Goal: Find specific page/section: Find specific page/section

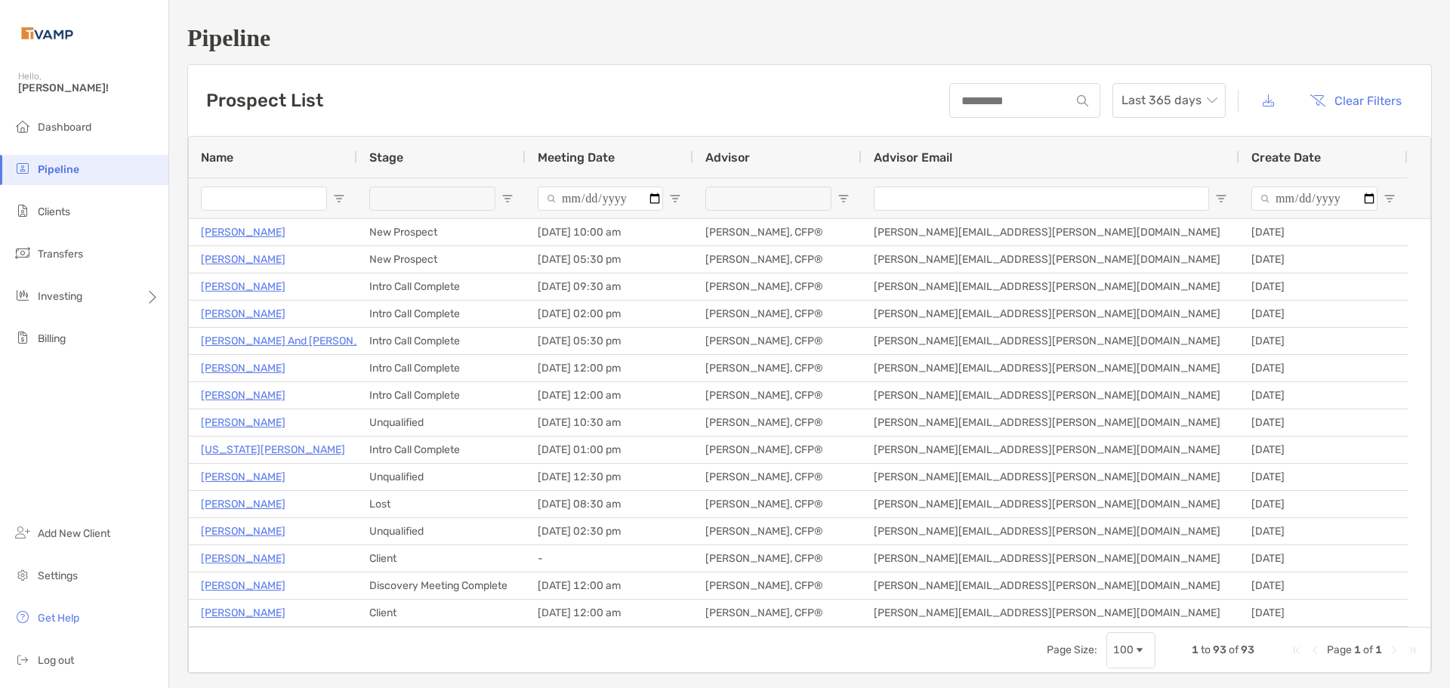
click at [259, 209] on input "Name Filter Input" at bounding box center [264, 199] width 126 height 24
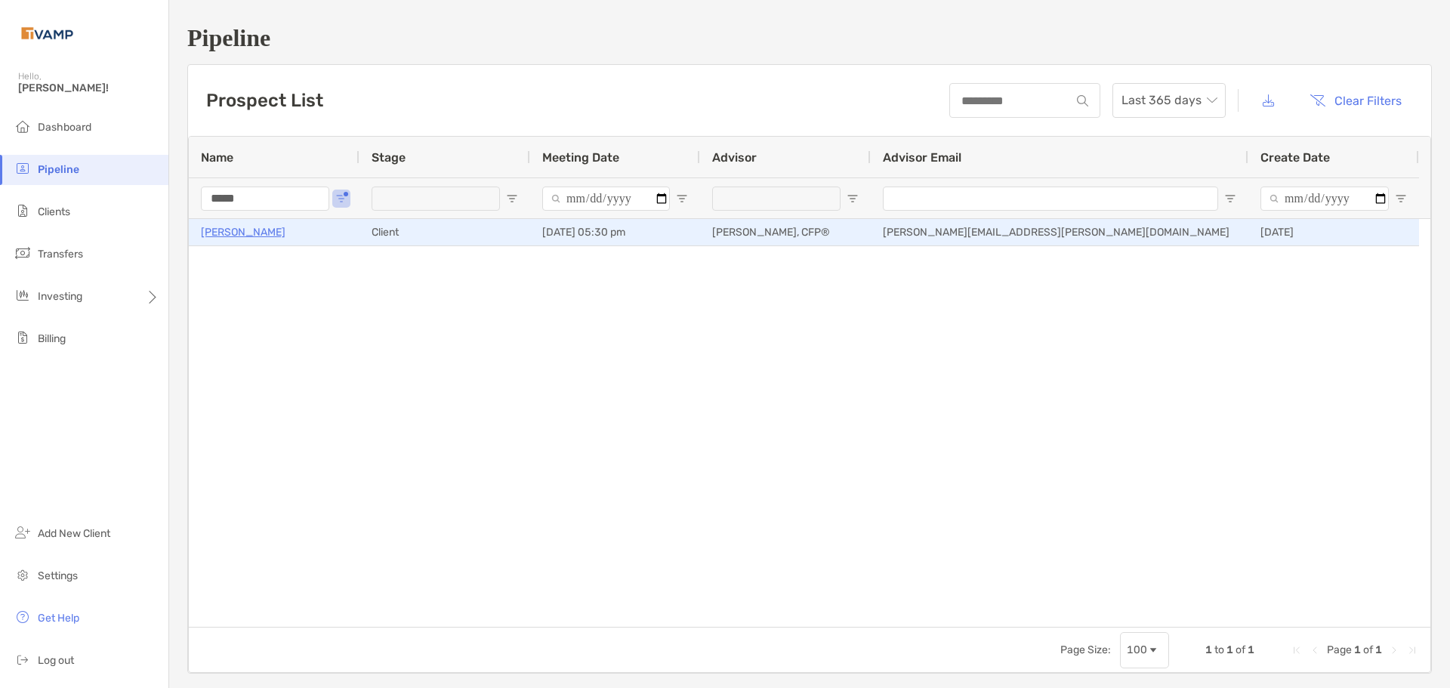
type input "*****"
click at [239, 233] on p "[PERSON_NAME]" at bounding box center [243, 232] width 85 height 19
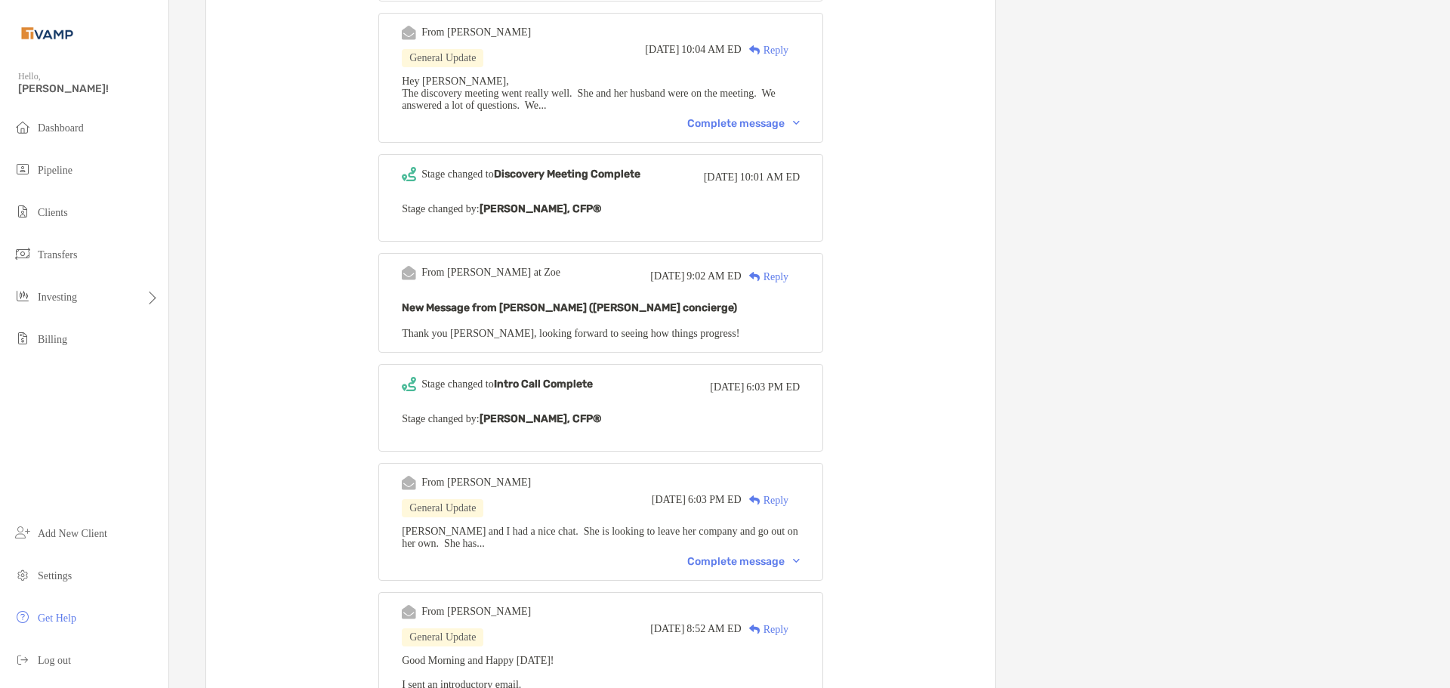
scroll to position [1234, 0]
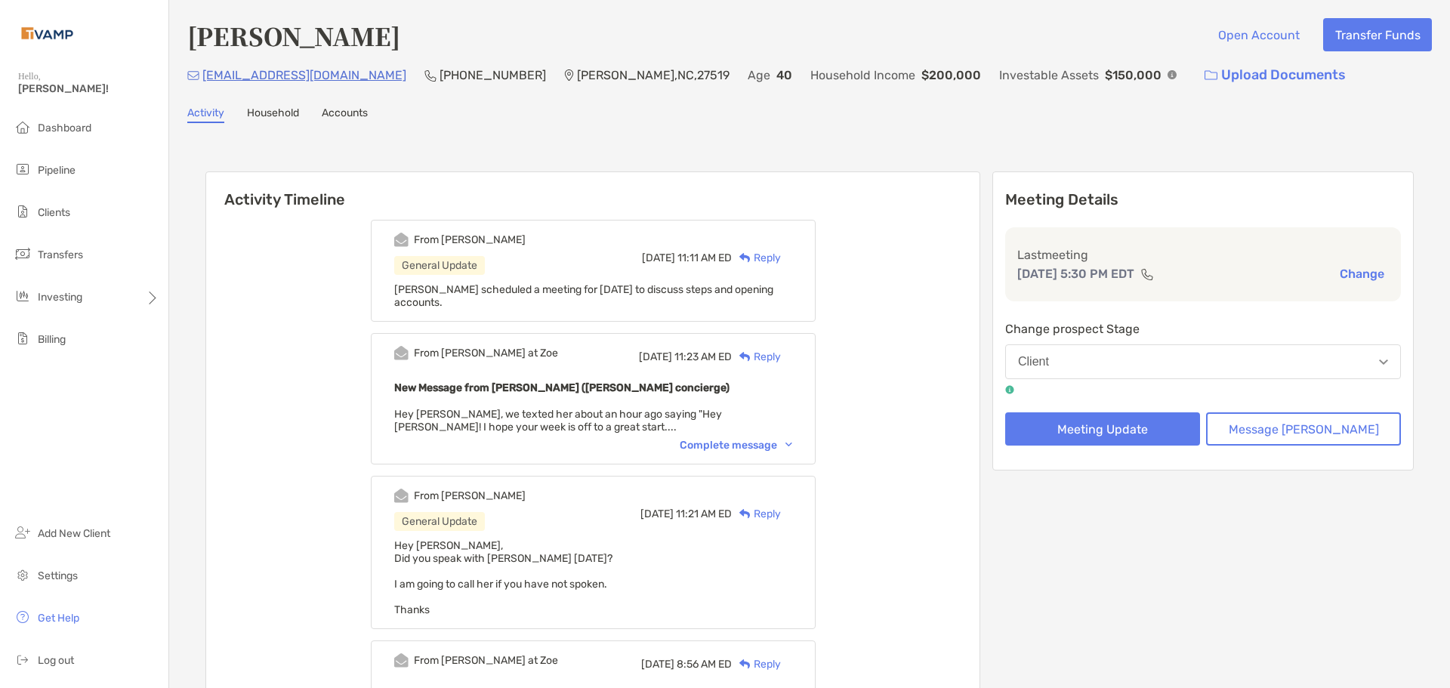
click at [272, 114] on link "Household" at bounding box center [273, 115] width 52 height 17
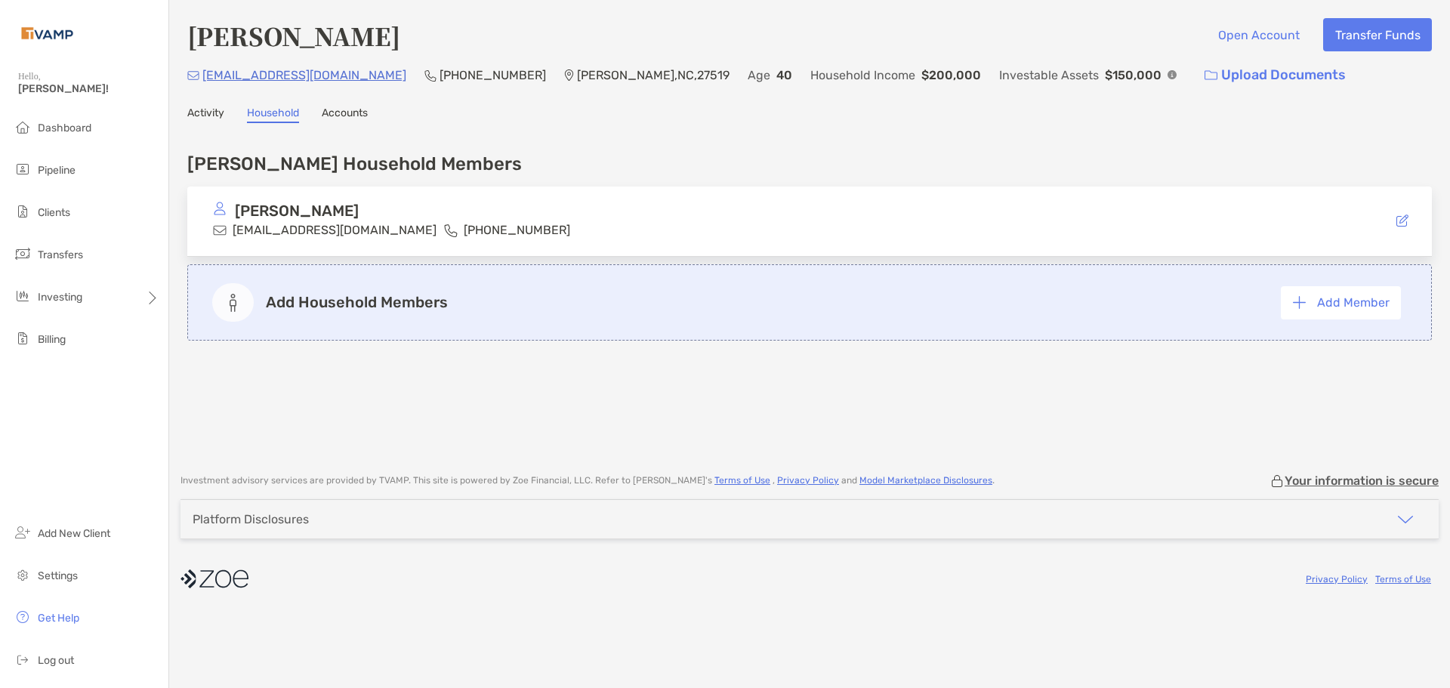
click at [348, 109] on link "Accounts" at bounding box center [345, 115] width 46 height 17
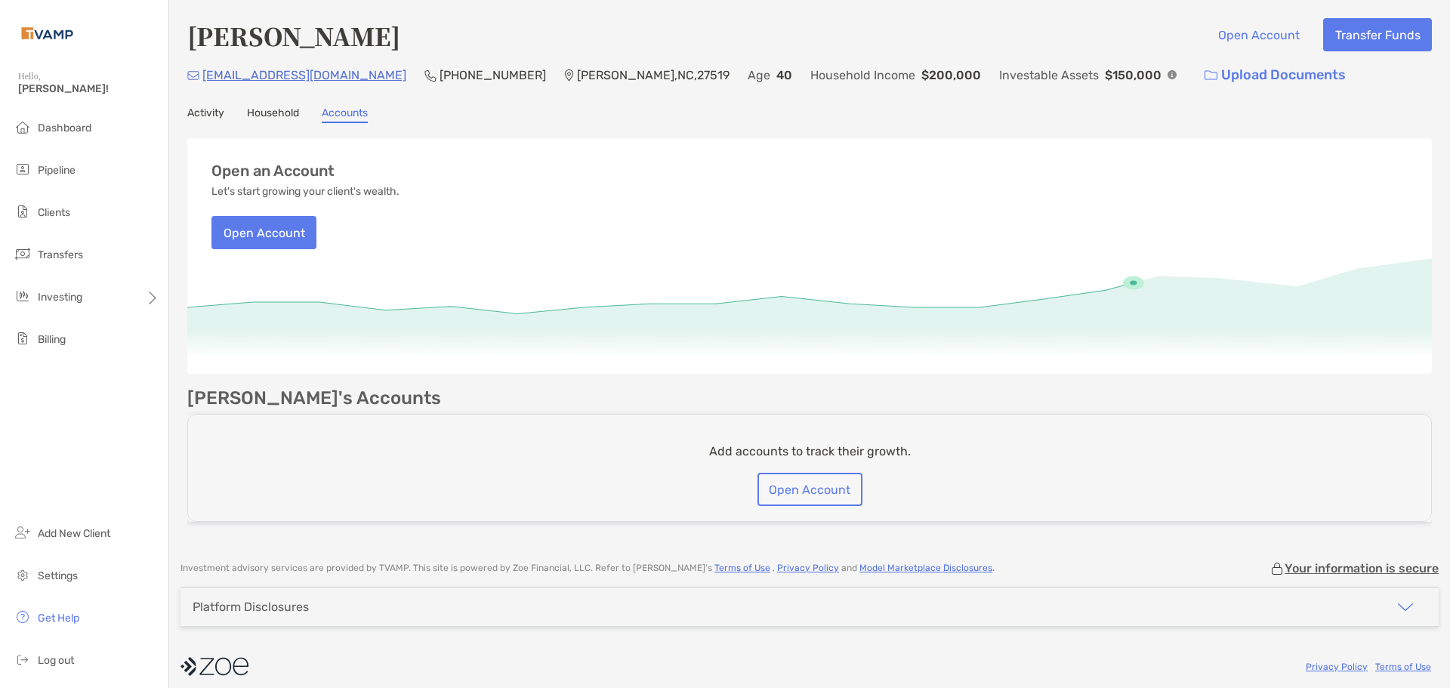
click at [214, 116] on link "Activity" at bounding box center [205, 115] width 37 height 17
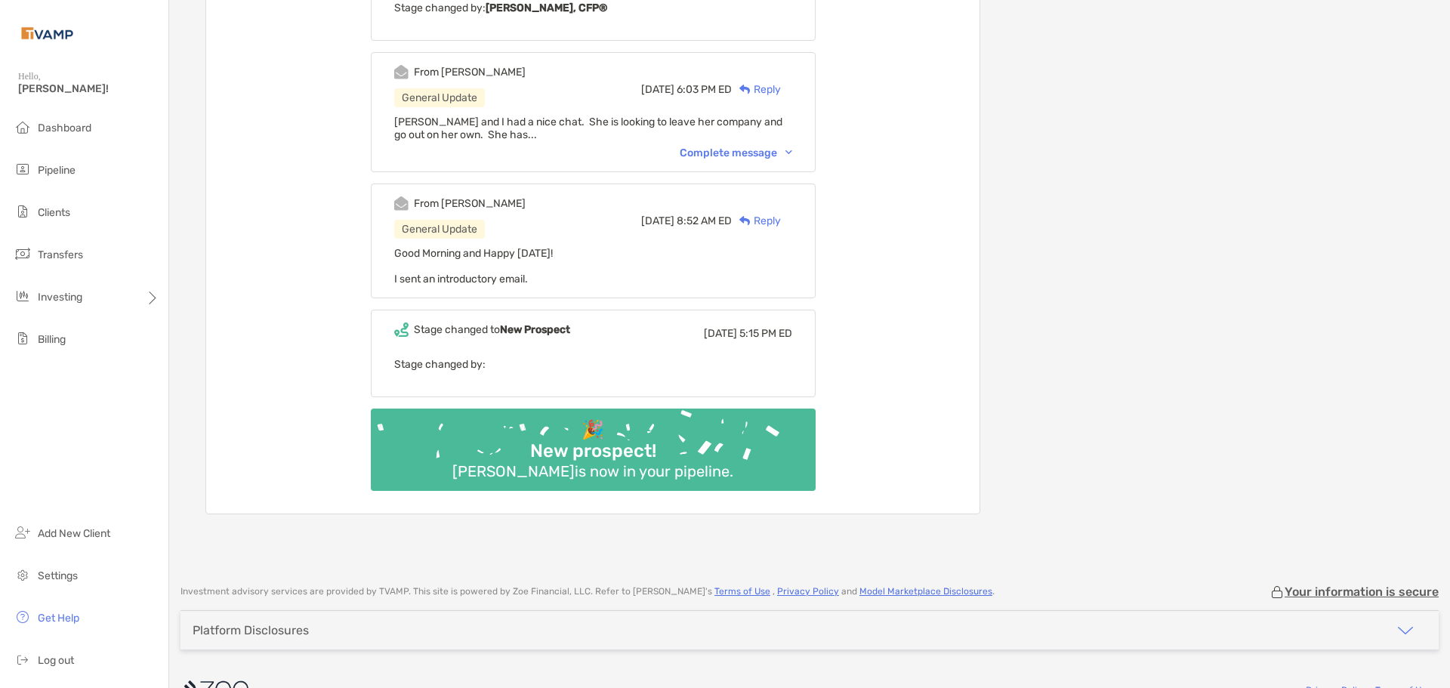
scroll to position [1838, 0]
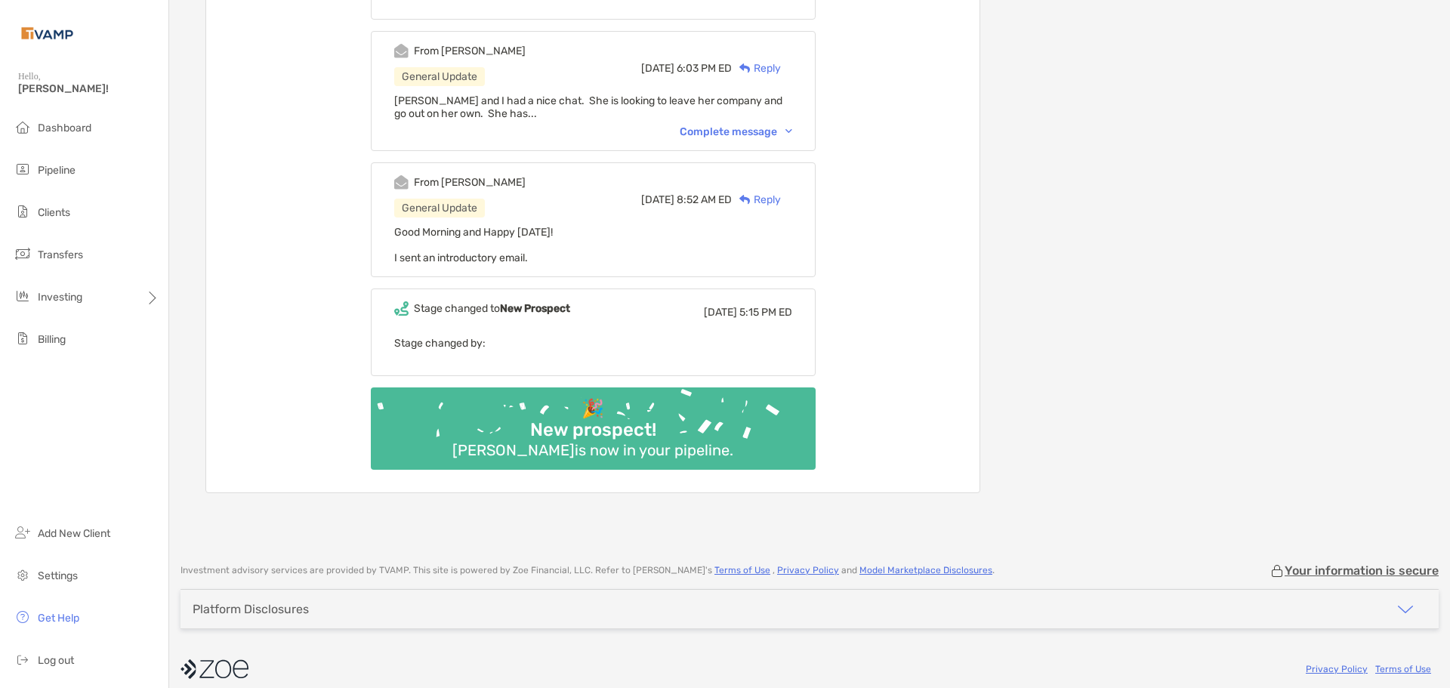
click at [519, 181] on div "From [PERSON_NAME] General Update [DATE] 8:52 AM ED Reply" at bounding box center [593, 200] width 398 height 50
click at [493, 245] on span "Good Morning and Happy [DATE]! I sent an introductory email." at bounding box center [473, 245] width 159 height 39
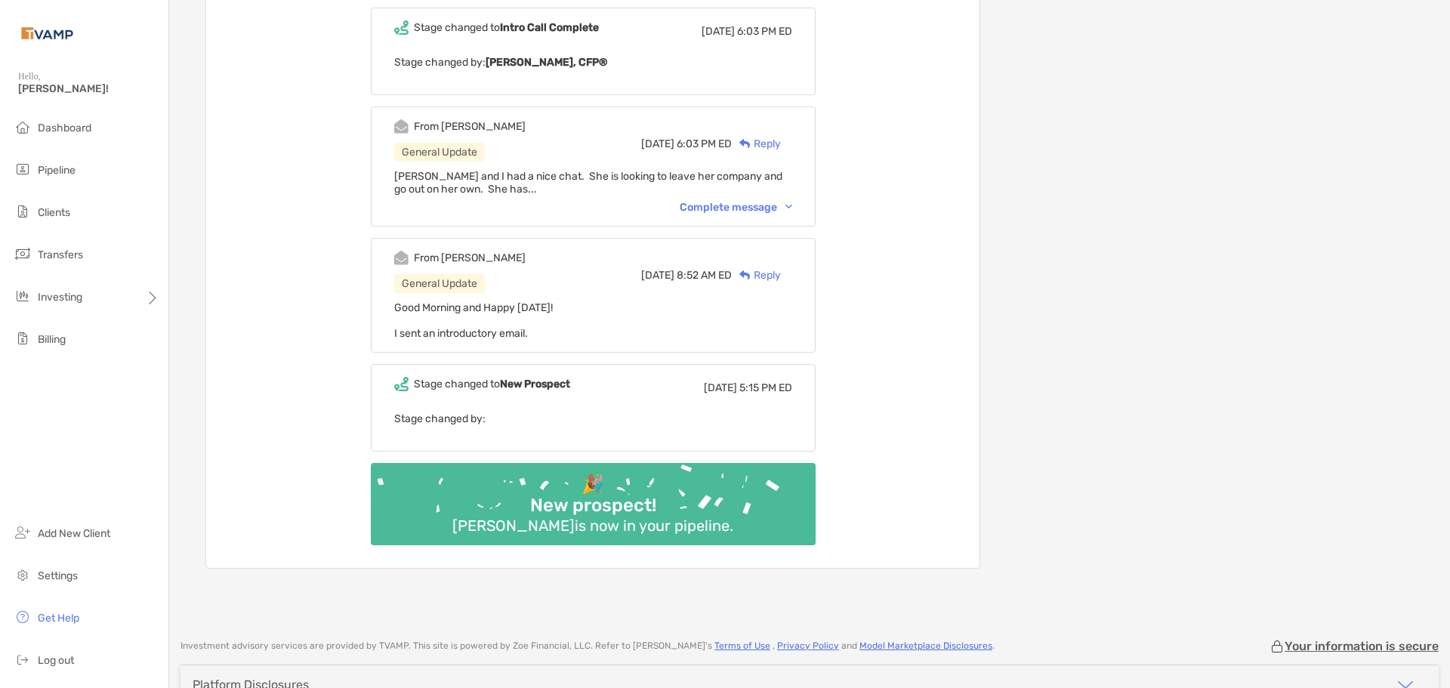
click at [777, 201] on div "Complete message" at bounding box center [736, 207] width 113 height 13
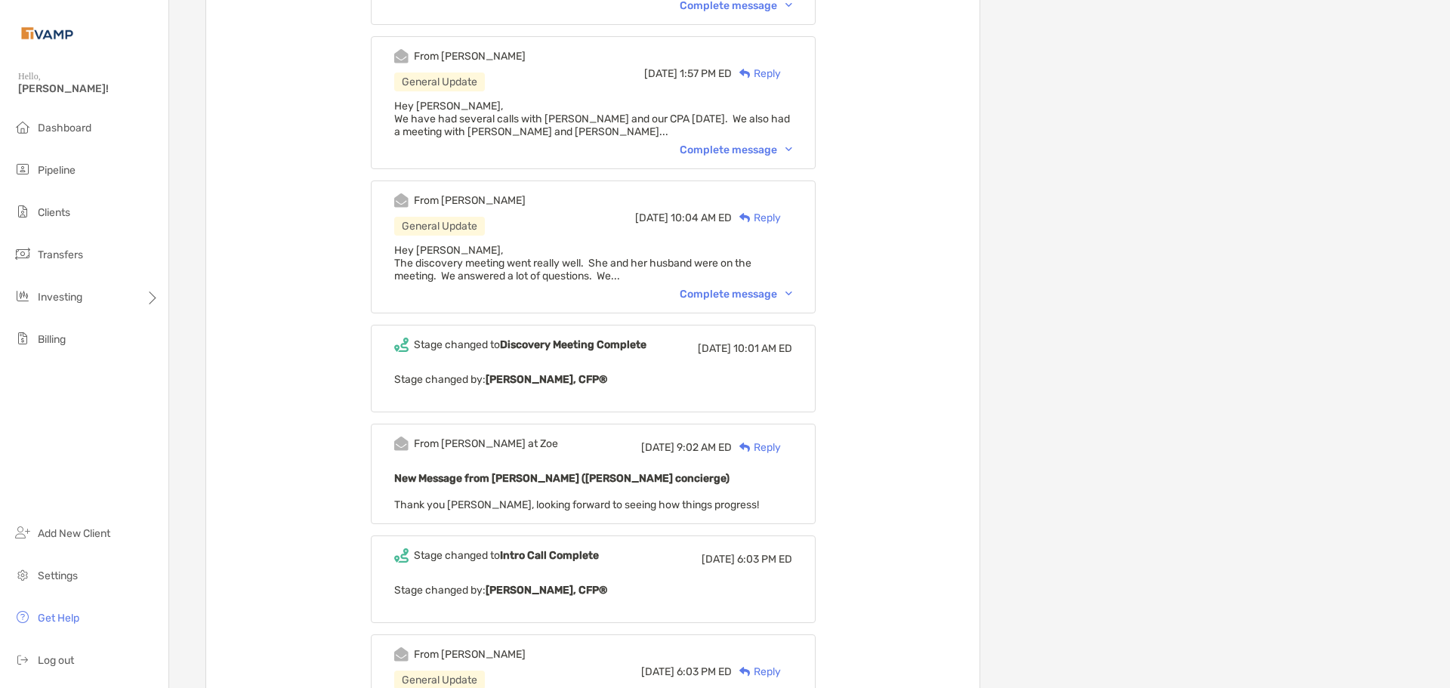
scroll to position [1234, 0]
click at [763, 289] on div "Complete message" at bounding box center [736, 295] width 113 height 13
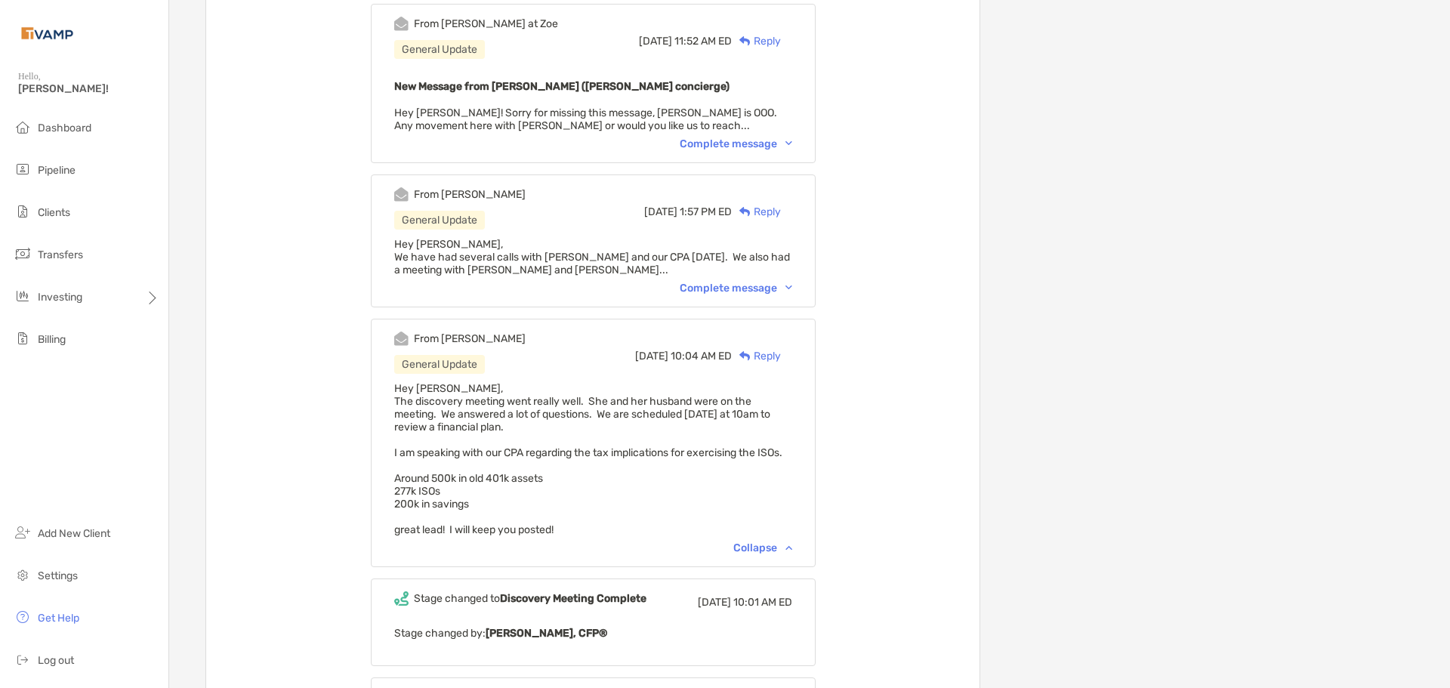
scroll to position [1082, 0]
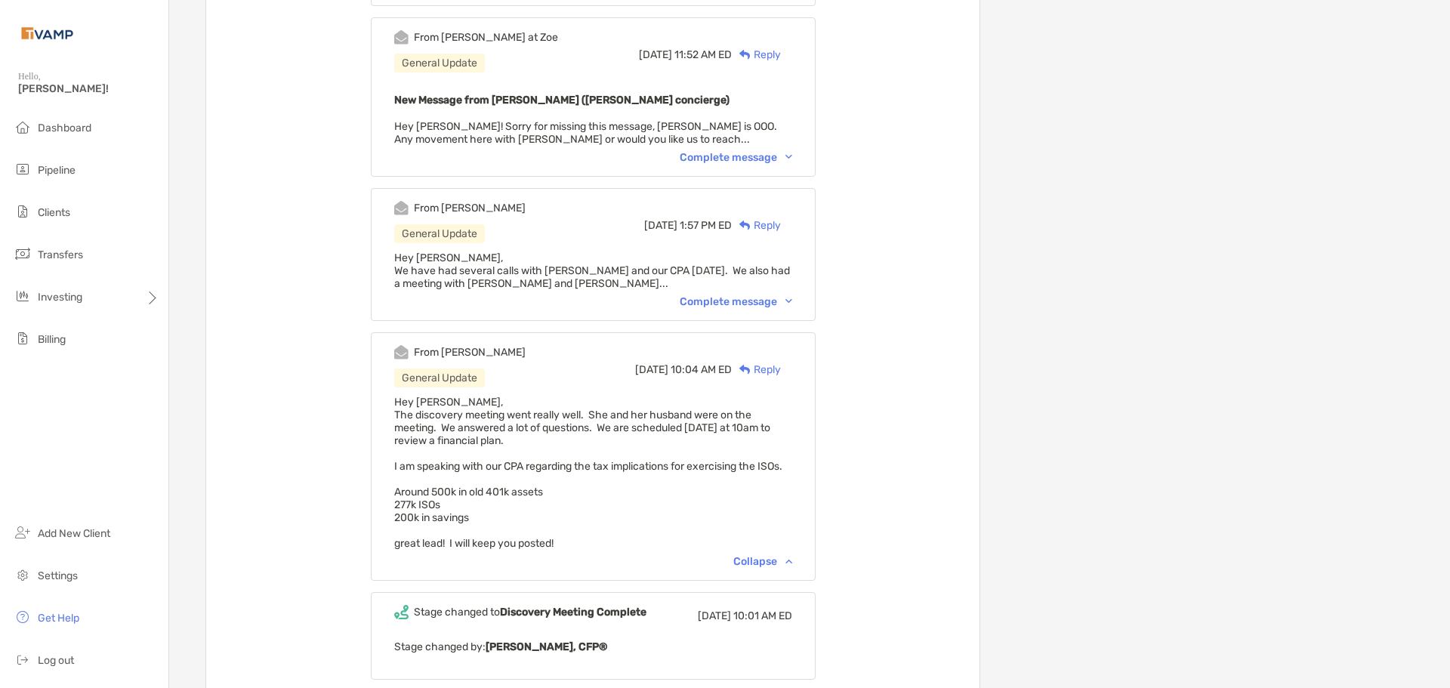
click at [719, 295] on div "Complete message" at bounding box center [736, 301] width 113 height 13
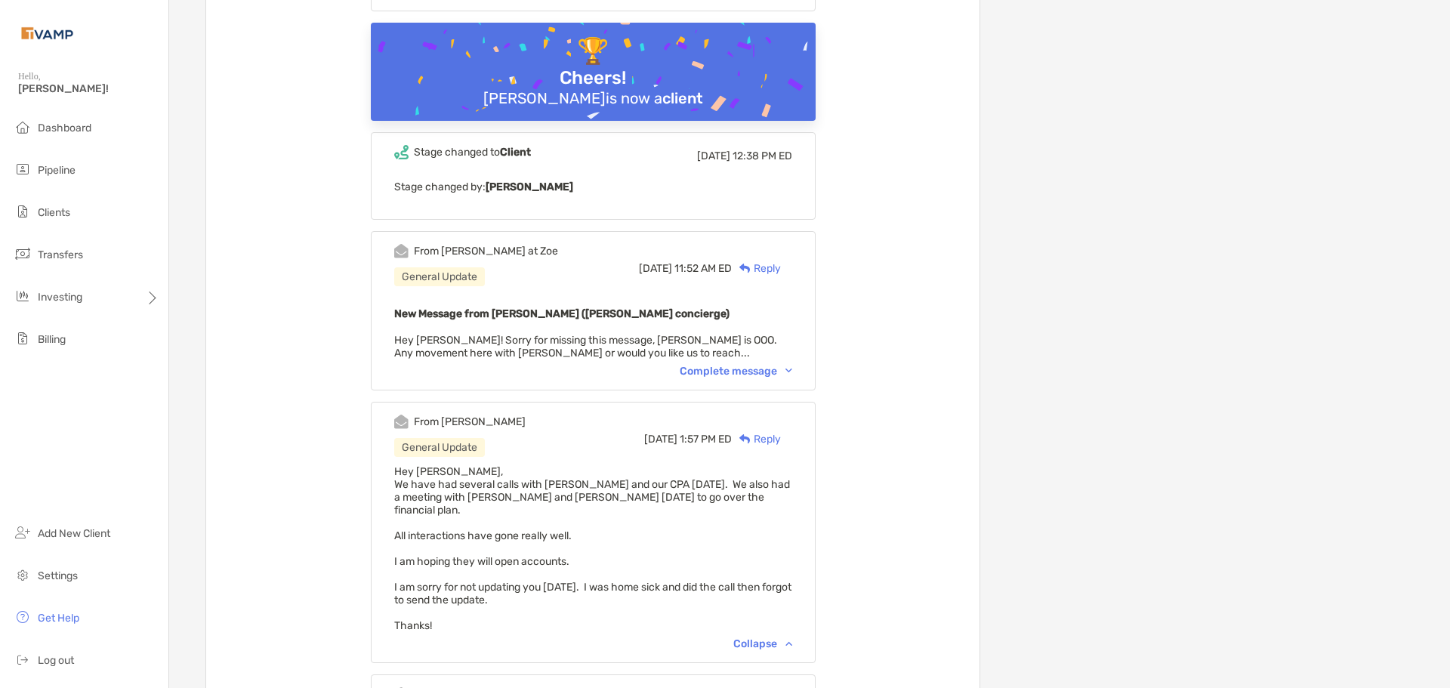
scroll to position [856, 0]
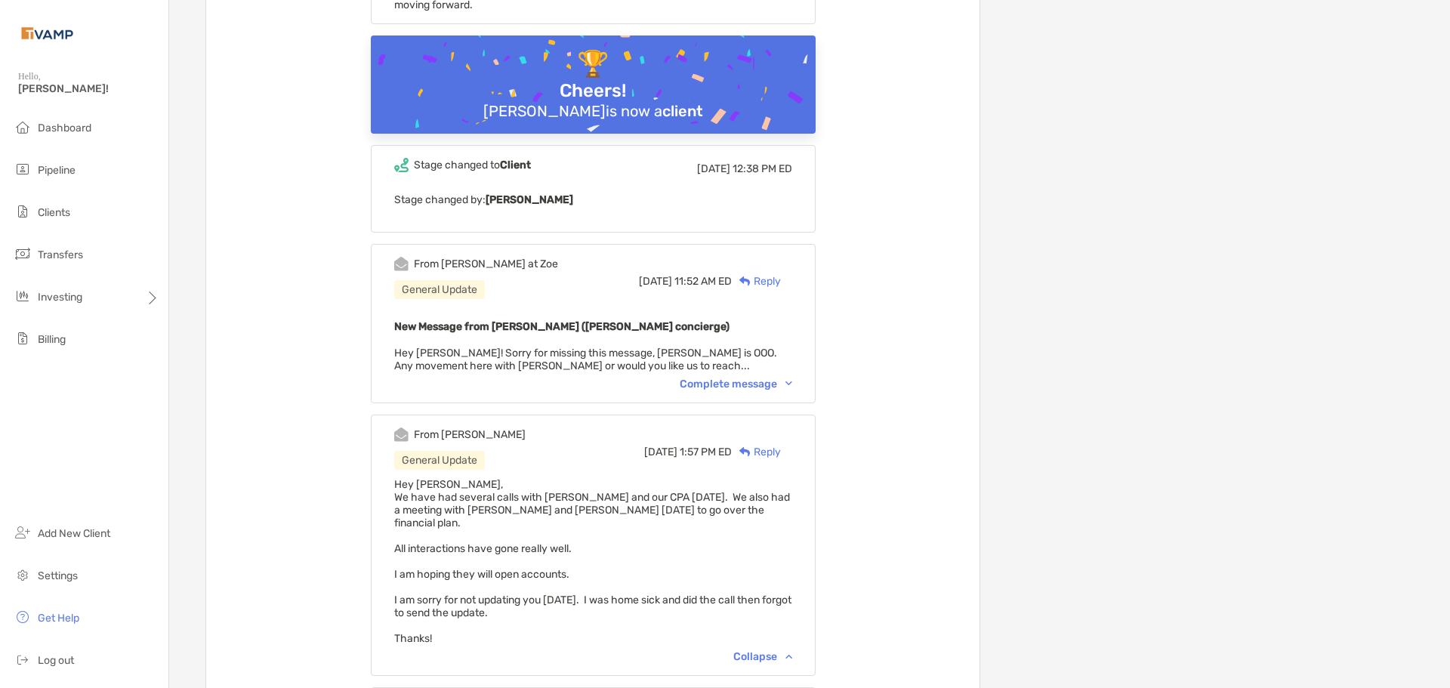
click at [766, 378] on div "Complete message" at bounding box center [736, 384] width 113 height 13
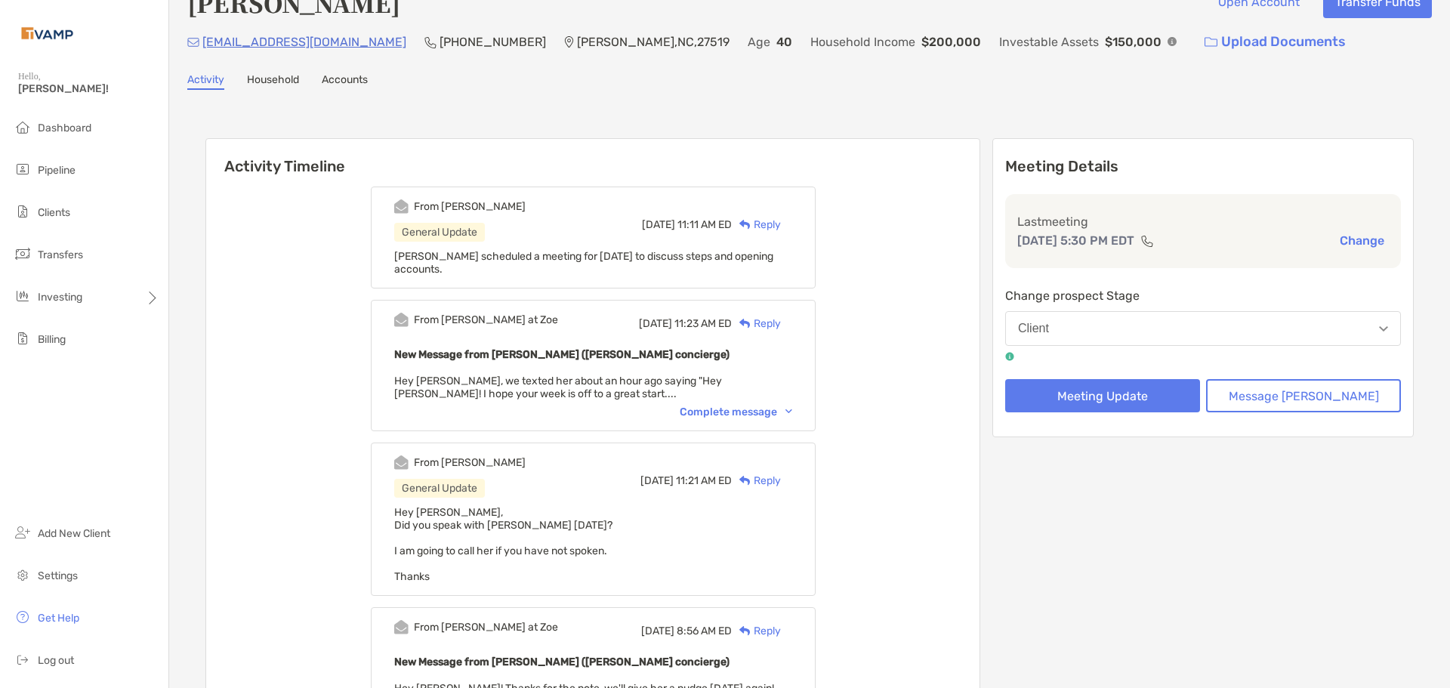
scroll to position [25, 0]
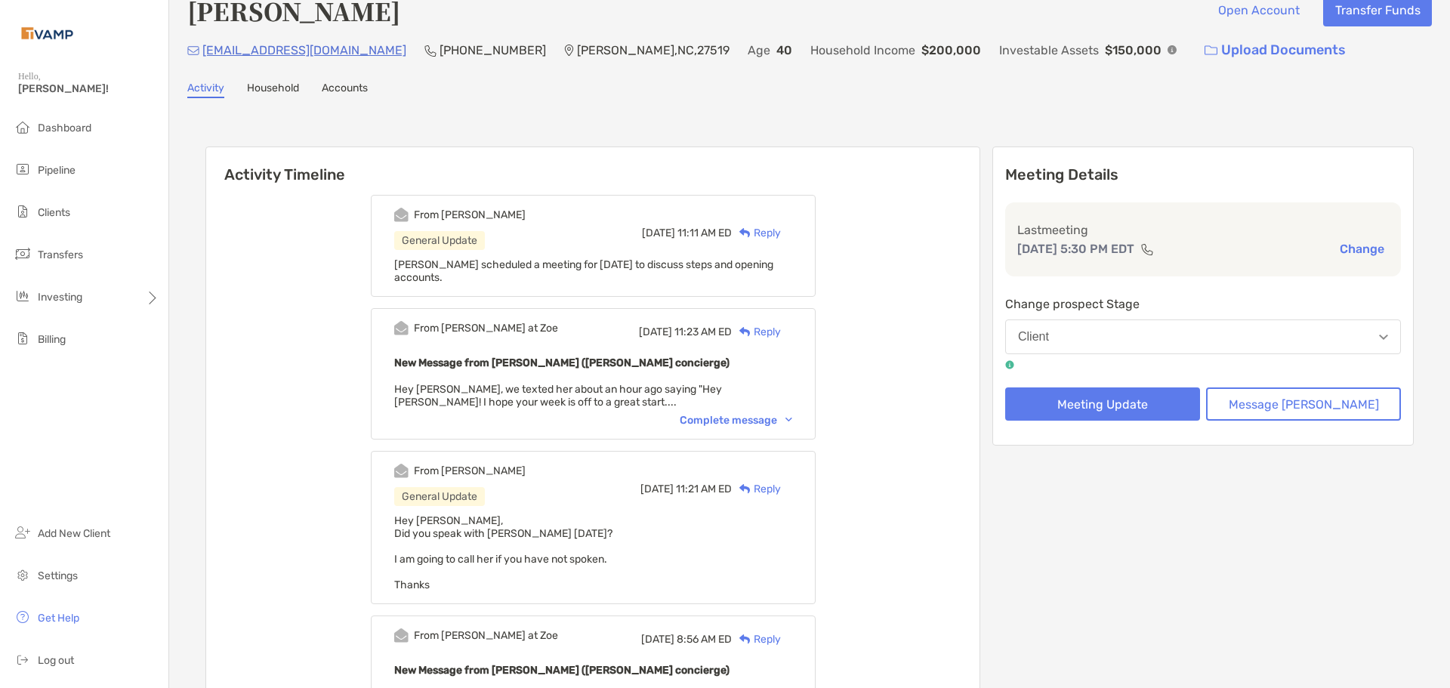
click at [769, 414] on div "Complete message" at bounding box center [736, 420] width 113 height 13
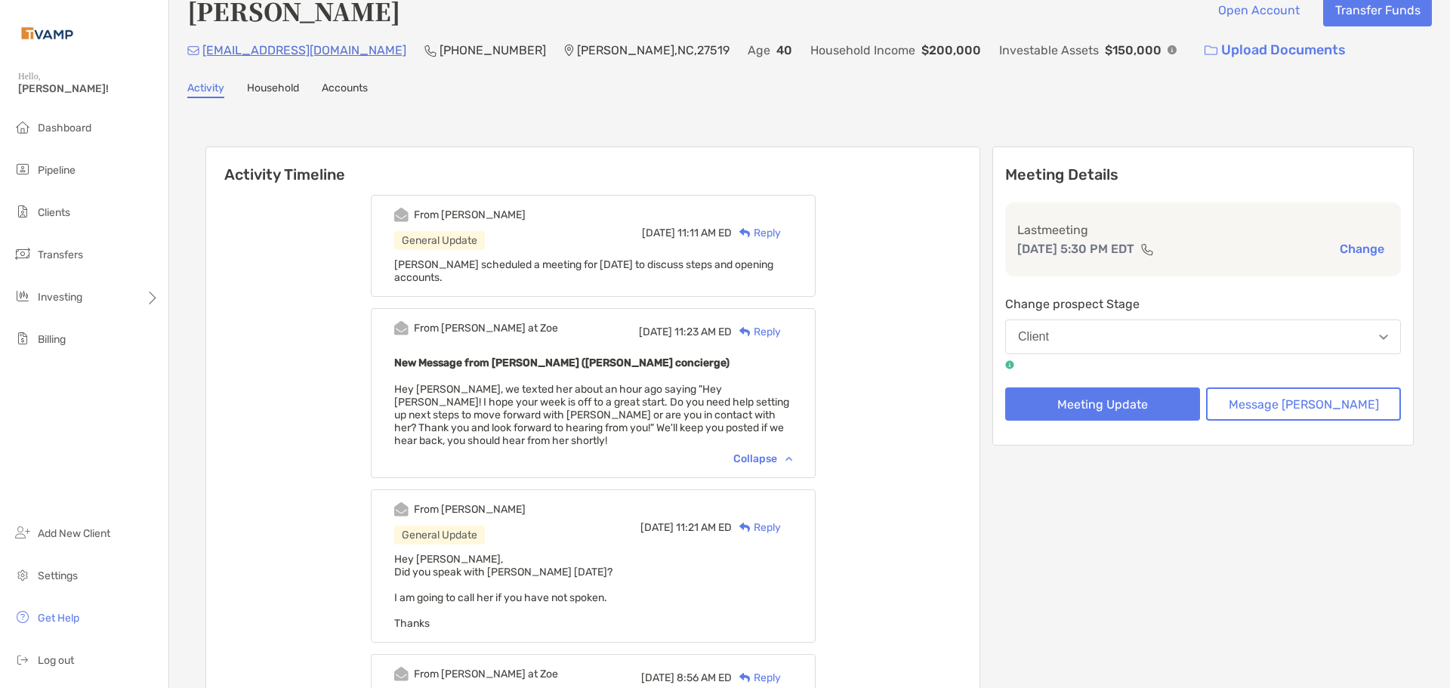
click at [287, 82] on link "Household" at bounding box center [273, 90] width 52 height 17
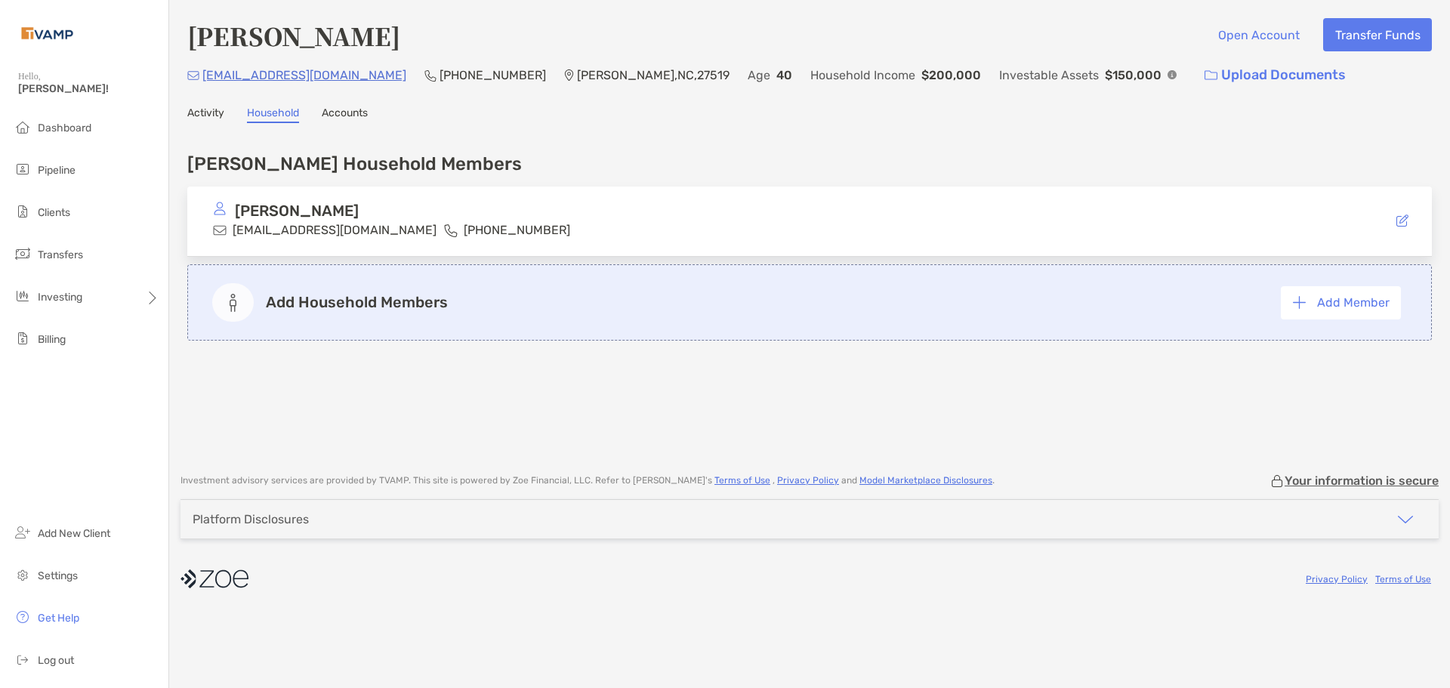
click at [343, 113] on link "Accounts" at bounding box center [345, 115] width 46 height 17
